Goal: Task Accomplishment & Management: Manage account settings

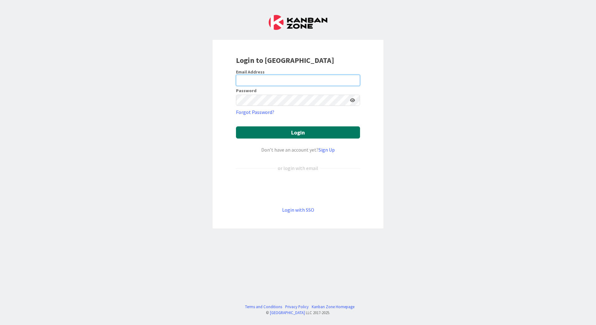
type input "[EMAIL_ADDRESS][PERSON_NAME][DOMAIN_NAME]"
click at [307, 133] on button "Login" at bounding box center [298, 132] width 124 height 12
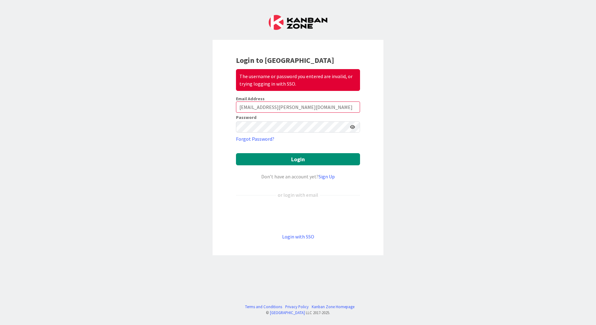
click at [354, 127] on icon at bounding box center [352, 127] width 5 height 4
click at [314, 155] on button "Login" at bounding box center [298, 159] width 124 height 12
click at [342, 127] on keeper-lock "Open Keeper Popup" at bounding box center [343, 126] width 7 height 7
click at [343, 128] on keeper-lock "Open Keeper Popup" at bounding box center [343, 126] width 7 height 7
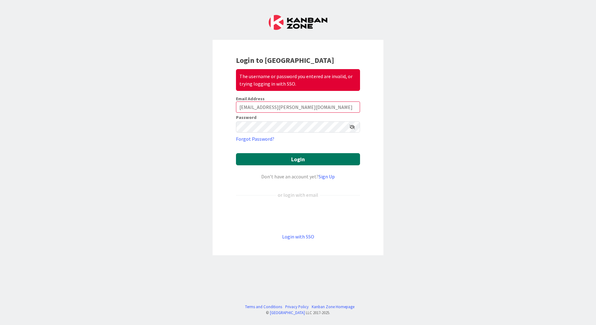
click at [304, 159] on button "Login" at bounding box center [298, 159] width 124 height 12
click at [437, 127] on div "Login to Kanban Zone The username or password you entered are invalid, or tryin…" at bounding box center [298, 162] width 596 height 325
click at [301, 237] on link "Login with SSO" at bounding box center [298, 237] width 32 height 6
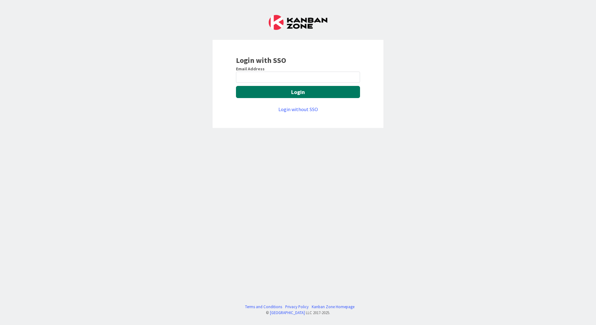
click at [296, 90] on button "Login" at bounding box center [298, 92] width 124 height 12
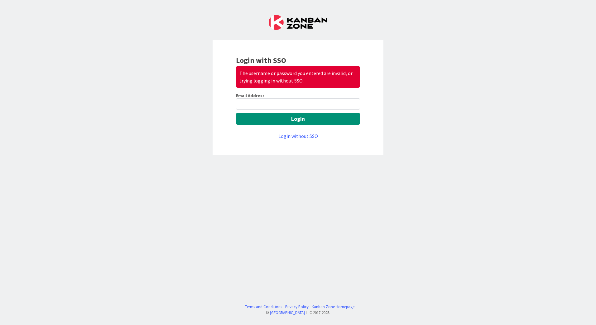
click at [354, 102] on keeper-lock "Open Keeper Popup" at bounding box center [352, 103] width 7 height 7
type input "[EMAIL_ADDRESS][PERSON_NAME][DOMAIN_NAME]"
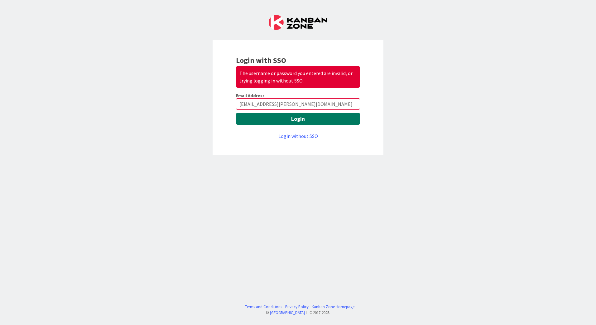
click at [303, 117] on button "Login" at bounding box center [298, 119] width 124 height 12
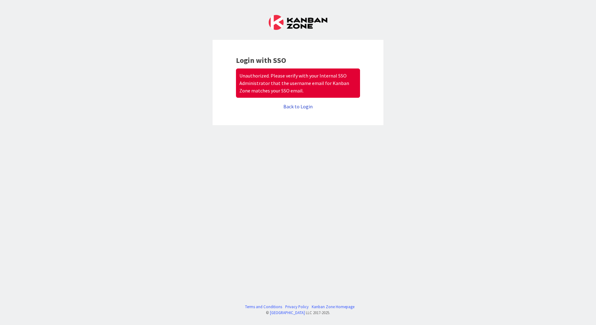
click at [302, 106] on link "Back to Login" at bounding box center [297, 106] width 29 height 6
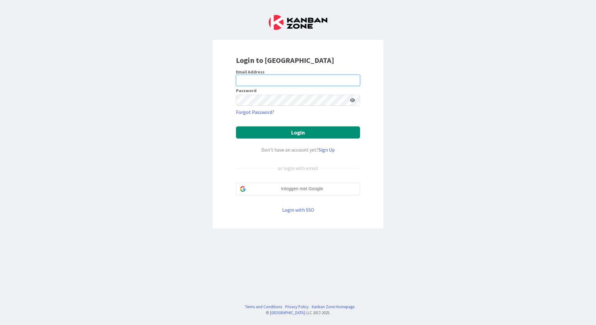
type input "[EMAIL_ADDRESS][PERSON_NAME][DOMAIN_NAME]"
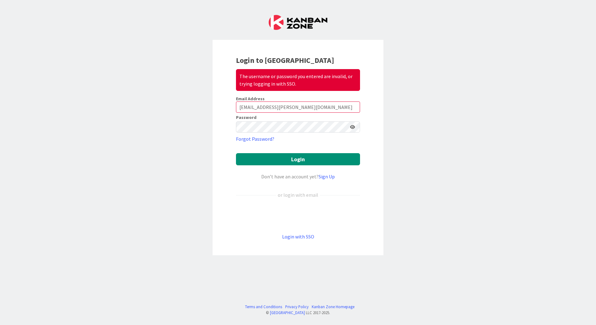
click at [353, 127] on icon at bounding box center [352, 127] width 5 height 4
click at [459, 198] on div "Login to Kanban Zone The username or password you entered are invalid, or tryin…" at bounding box center [298, 162] width 596 height 325
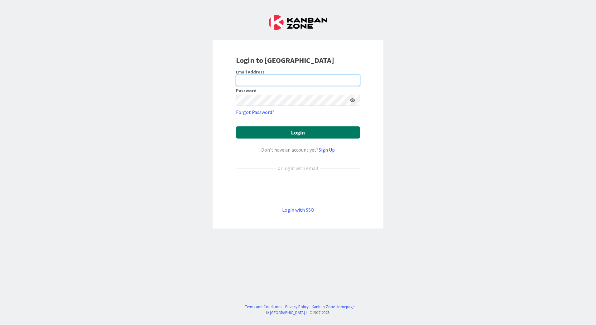
type input "[EMAIL_ADDRESS][PERSON_NAME][DOMAIN_NAME]"
click at [293, 130] on button "Login" at bounding box center [298, 132] width 124 height 12
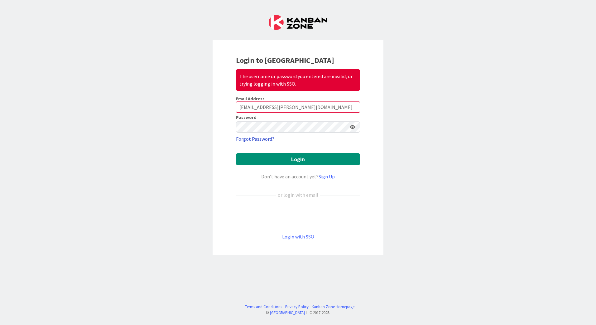
click at [253, 139] on link "Forgot Password?" at bounding box center [255, 138] width 38 height 7
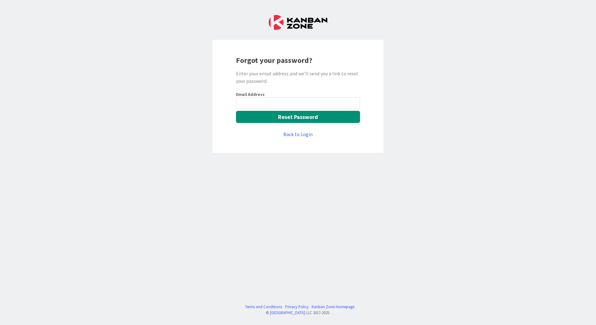
click at [259, 103] on input "email" at bounding box center [298, 102] width 124 height 11
click at [353, 102] on keeper-lock "Open Keeper Popup" at bounding box center [352, 102] width 7 height 7
type input "[EMAIL_ADDRESS][PERSON_NAME][DOMAIN_NAME]"
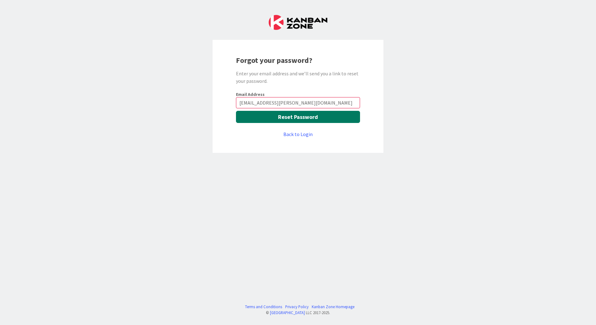
click at [306, 115] on button "Reset Password" at bounding box center [298, 117] width 124 height 12
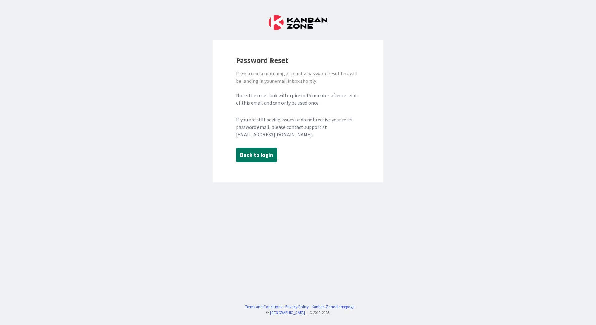
click at [262, 158] on button "Back to login" at bounding box center [256, 155] width 41 height 15
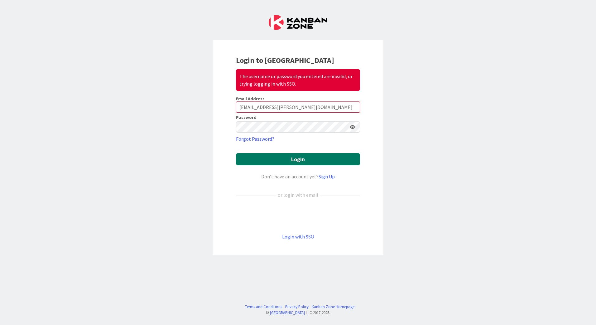
click at [279, 156] on button "Login" at bounding box center [298, 159] width 124 height 12
click at [352, 128] on icon at bounding box center [352, 127] width 5 height 4
click at [203, 128] on div "Login to Kanban Zone The username or password you entered are invalid, or tryin…" at bounding box center [298, 162] width 596 height 325
click at [448, 150] on div "Login to Kanban Zone The username or password you entered are invalid, or tryin…" at bounding box center [298, 162] width 596 height 325
click at [305, 158] on button "Login" at bounding box center [298, 159] width 124 height 12
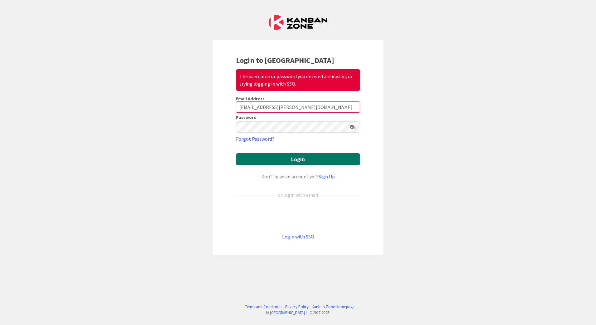
click at [305, 158] on button "Login" at bounding box center [298, 159] width 124 height 12
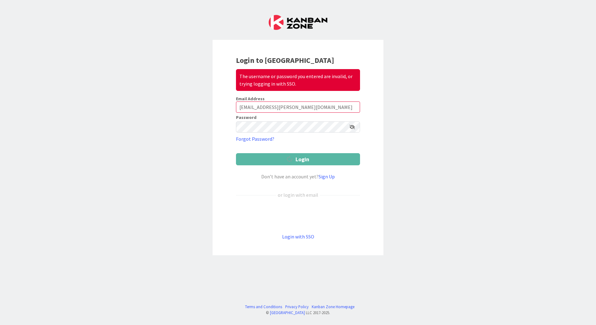
click at [305, 158] on button "Login" at bounding box center [298, 159] width 124 height 12
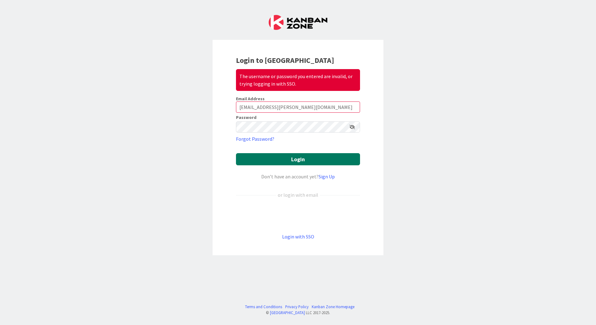
click at [290, 160] on button "Login" at bounding box center [298, 159] width 124 height 12
click at [352, 128] on icon at bounding box center [352, 127] width 6 height 4
click at [352, 128] on icon at bounding box center [352, 127] width 5 height 4
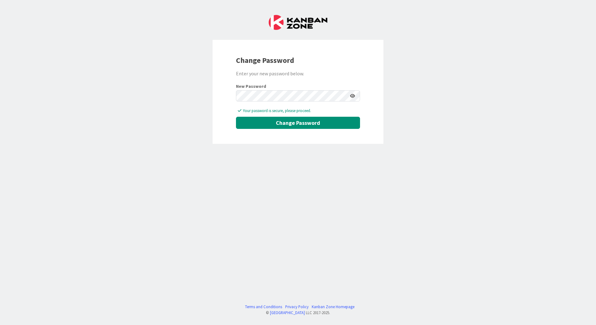
click at [353, 96] on icon at bounding box center [352, 96] width 5 height 4
click at [308, 125] on button "Change Password" at bounding box center [298, 123] width 124 height 12
click at [297, 123] on button "Change Password" at bounding box center [298, 123] width 124 height 12
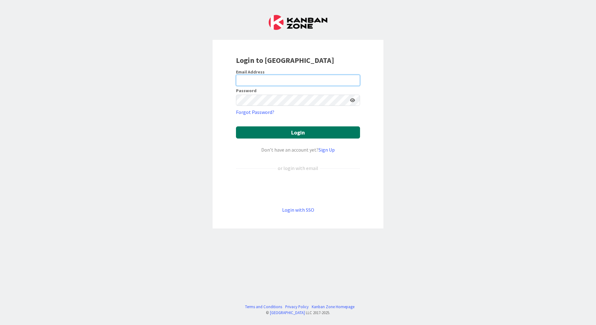
type input "[EMAIL_ADDRESS][PERSON_NAME][DOMAIN_NAME]"
click at [293, 130] on button "Login" at bounding box center [298, 132] width 124 height 12
